Goal: Task Accomplishment & Management: Complete application form

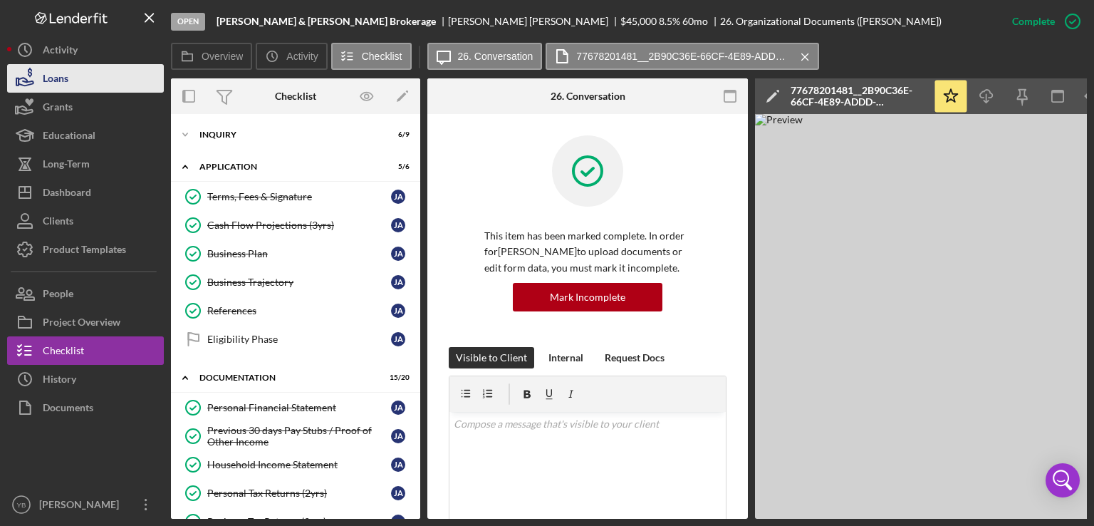
scroll to position [459, 0]
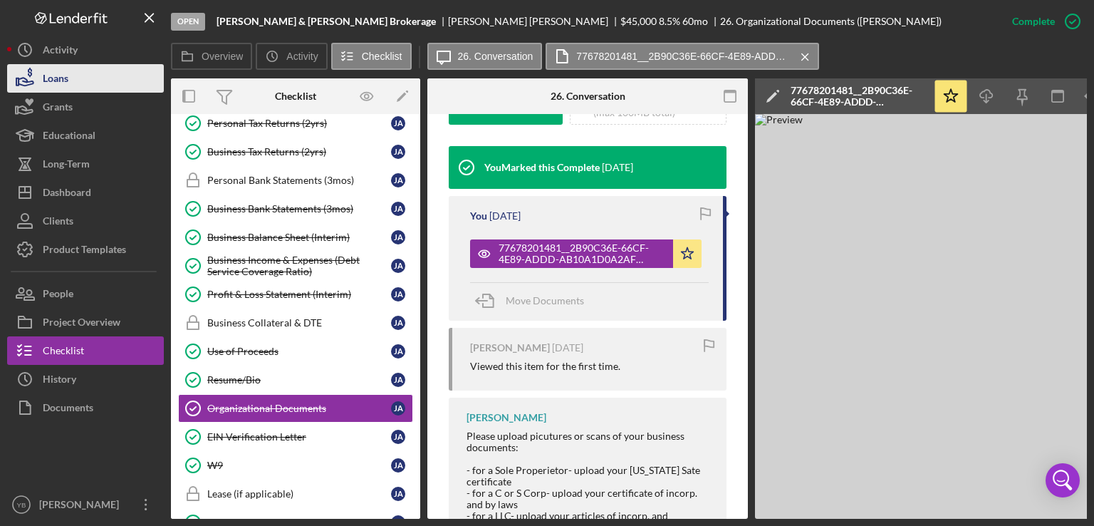
click at [70, 78] on button "Loans" at bounding box center [85, 78] width 157 height 28
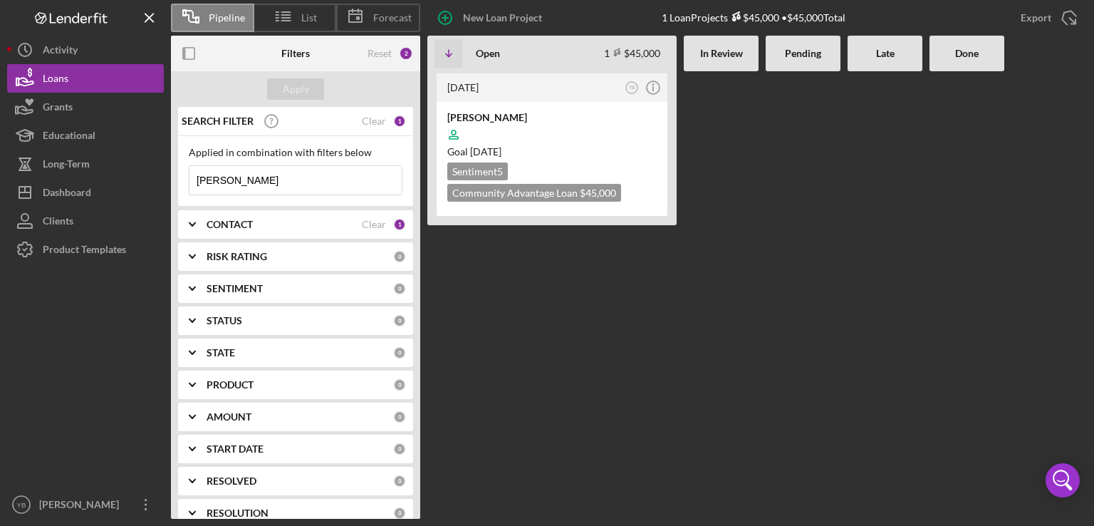
click at [241, 170] on input "[PERSON_NAME]" at bounding box center [296, 180] width 212 height 28
type input "e"
click at [292, 86] on div "Apply" at bounding box center [296, 88] width 26 height 21
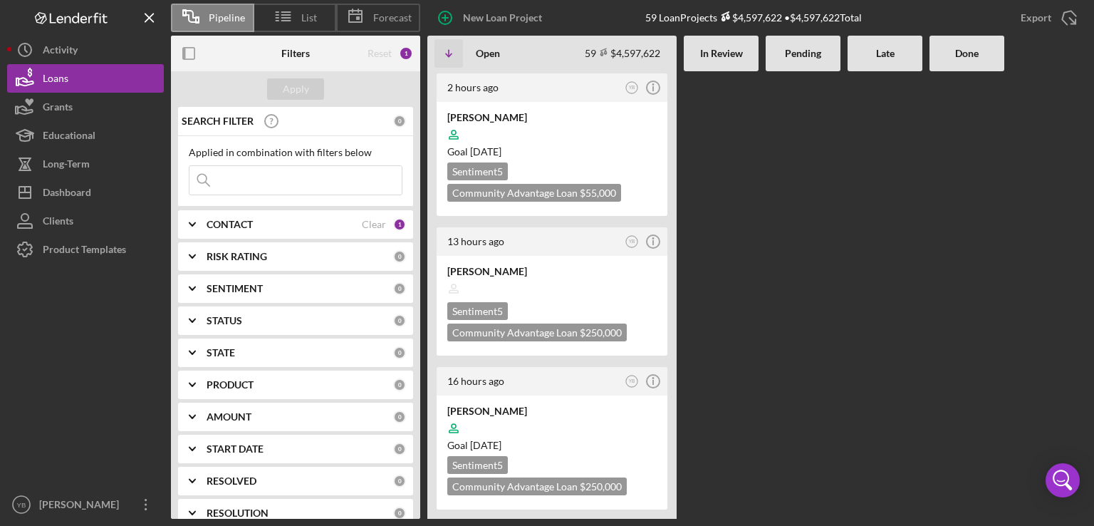
click at [727, 353] on Review at bounding box center [721, 294] width 75 height 447
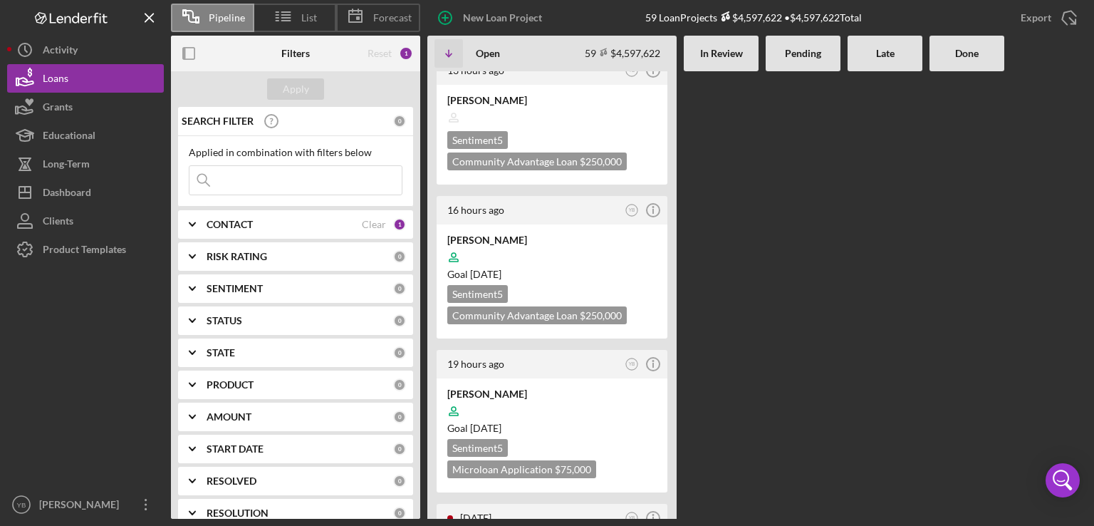
scroll to position [199, 0]
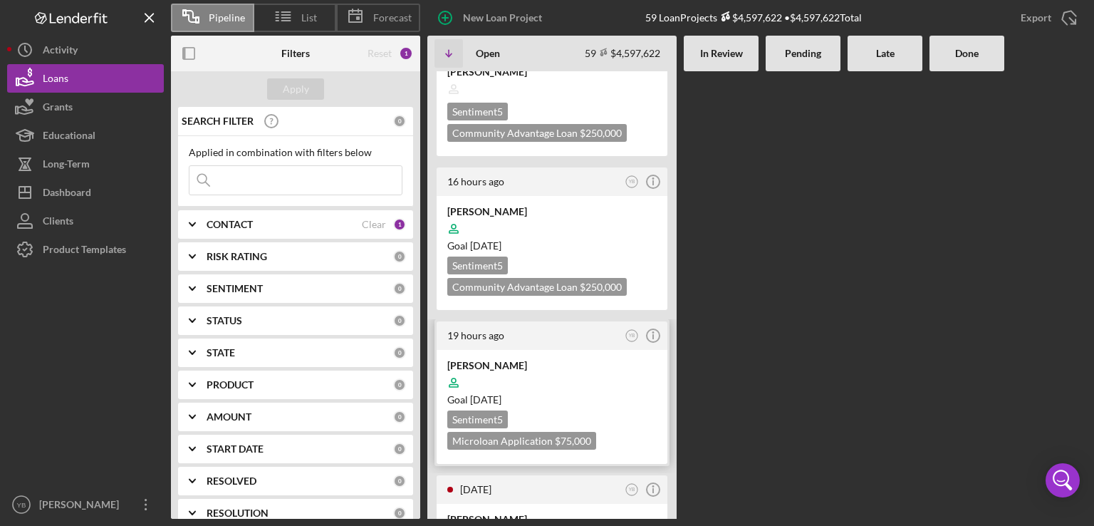
click at [578, 370] on div at bounding box center [551, 382] width 209 height 27
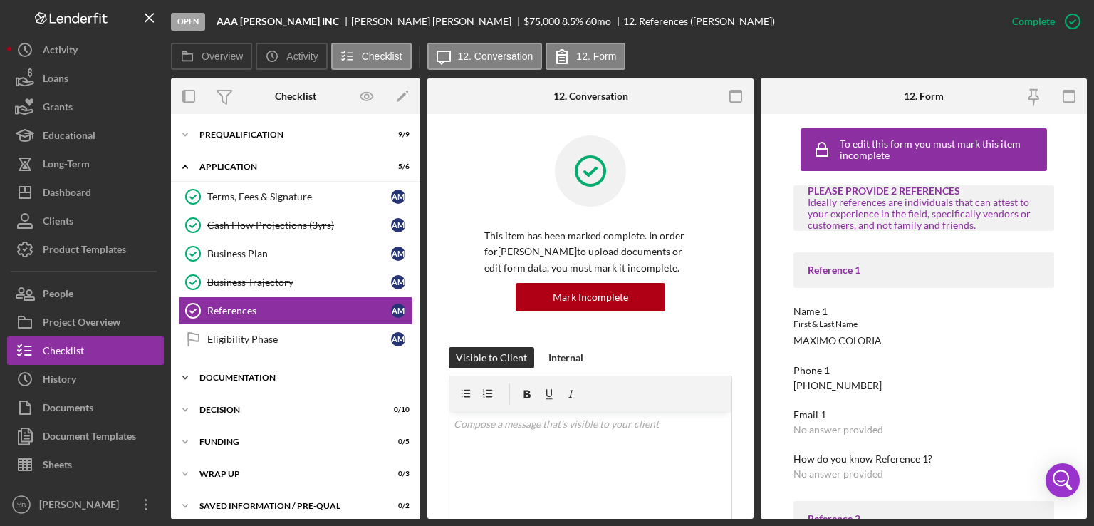
click at [270, 376] on div "Documentation" at bounding box center [300, 377] width 203 height 9
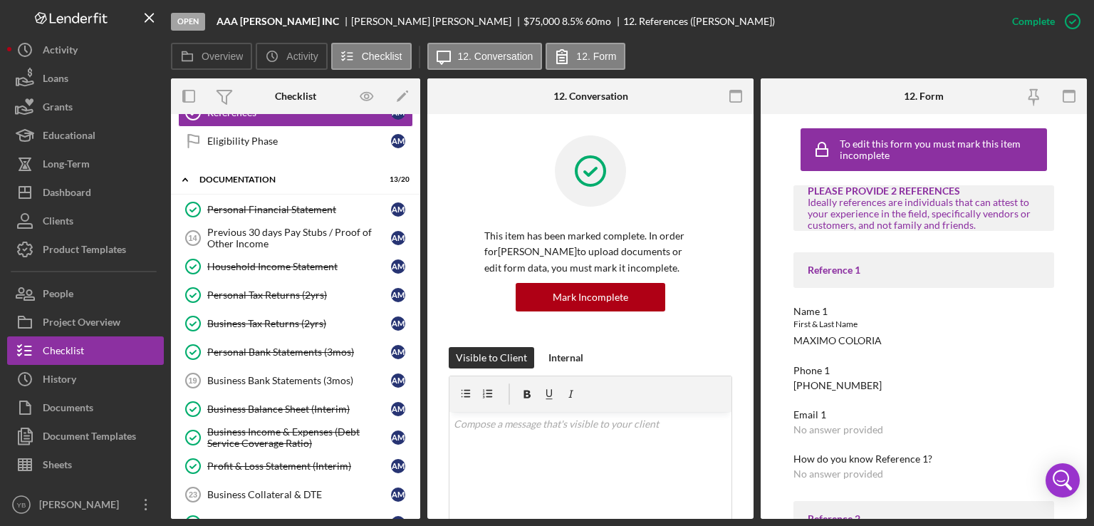
scroll to position [199, 0]
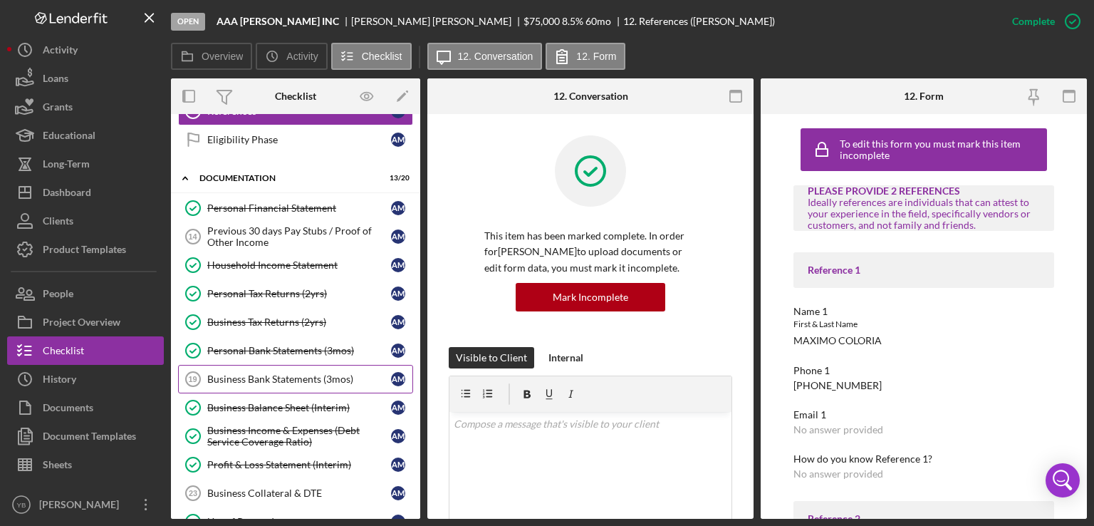
click at [289, 375] on div "Business Bank Statements (3mos)" at bounding box center [299, 378] width 184 height 11
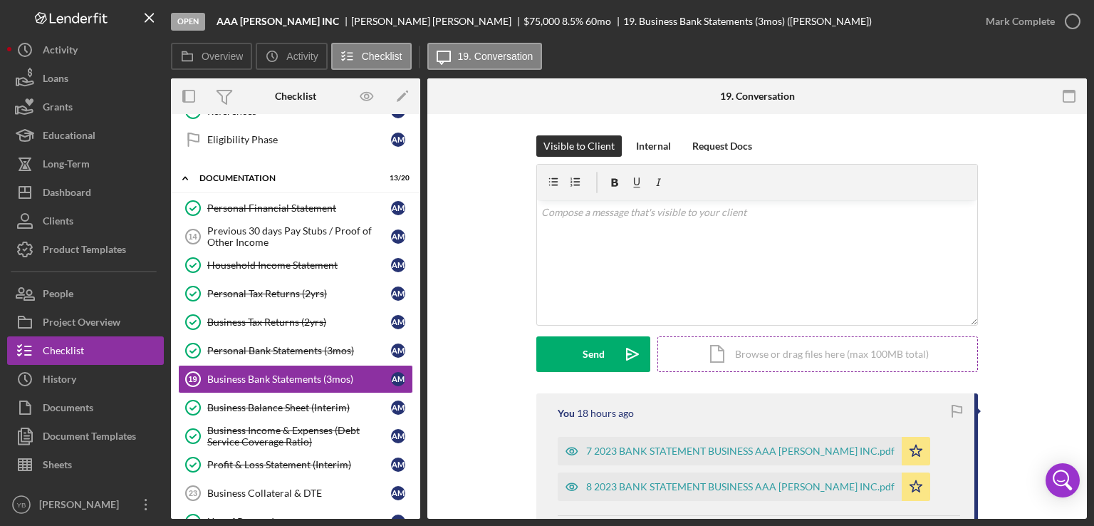
click at [768, 354] on div "Icon/Document Browse or drag files here (max 100MB total) Tap to choose files o…" at bounding box center [818, 354] width 321 height 36
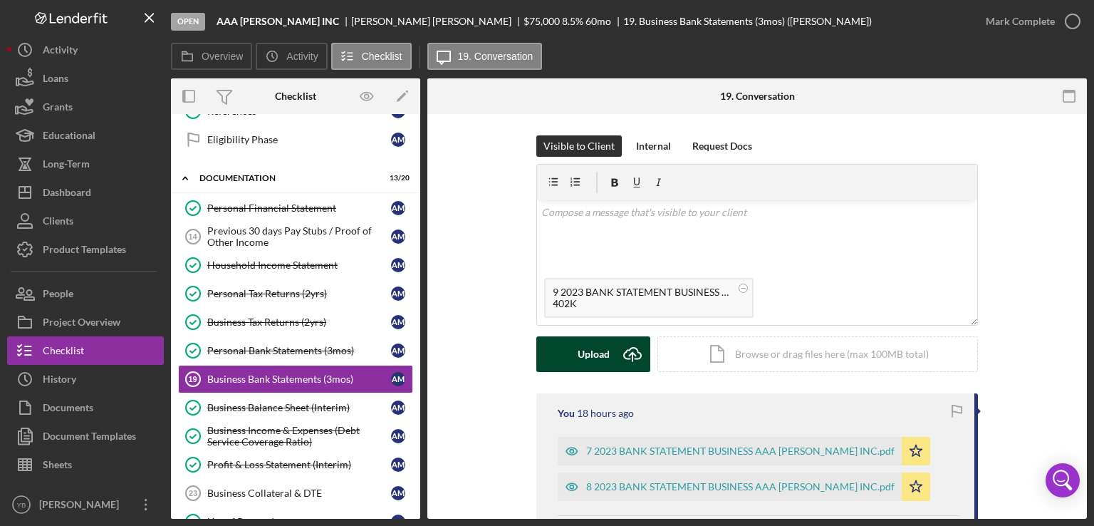
click at [598, 354] on div "Upload" at bounding box center [594, 354] width 32 height 36
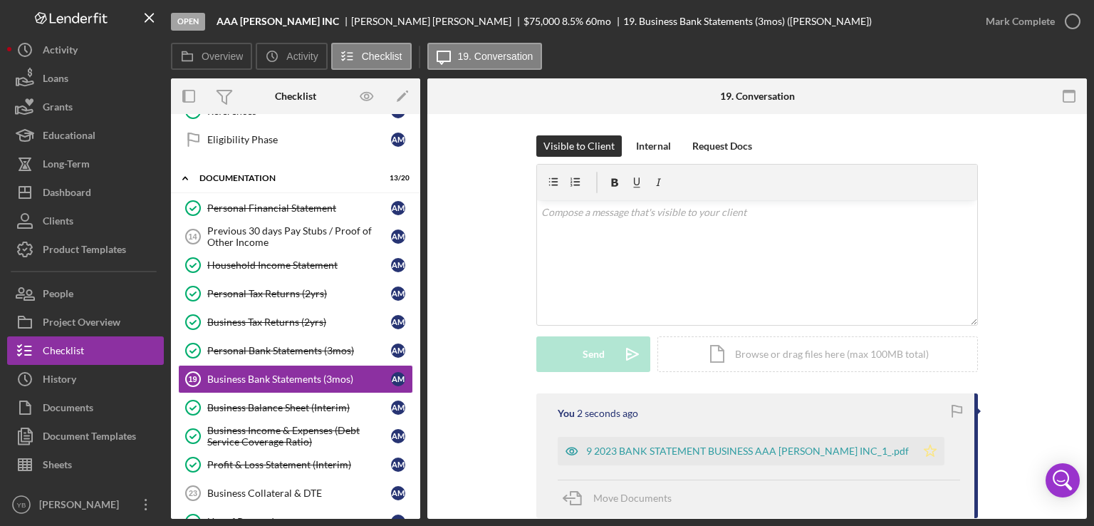
click at [916, 452] on icon "Icon/Star" at bounding box center [930, 451] width 28 height 28
click at [1024, 21] on div "Mark Complete" at bounding box center [1020, 21] width 69 height 28
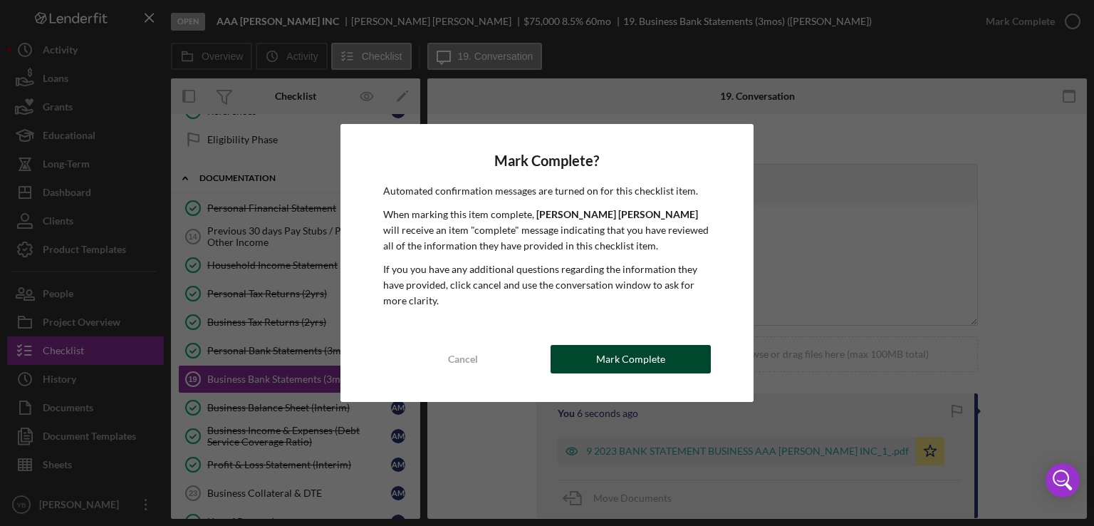
click at [663, 364] on div "Mark Complete" at bounding box center [630, 359] width 69 height 28
